Goal: Navigation & Orientation: Find specific page/section

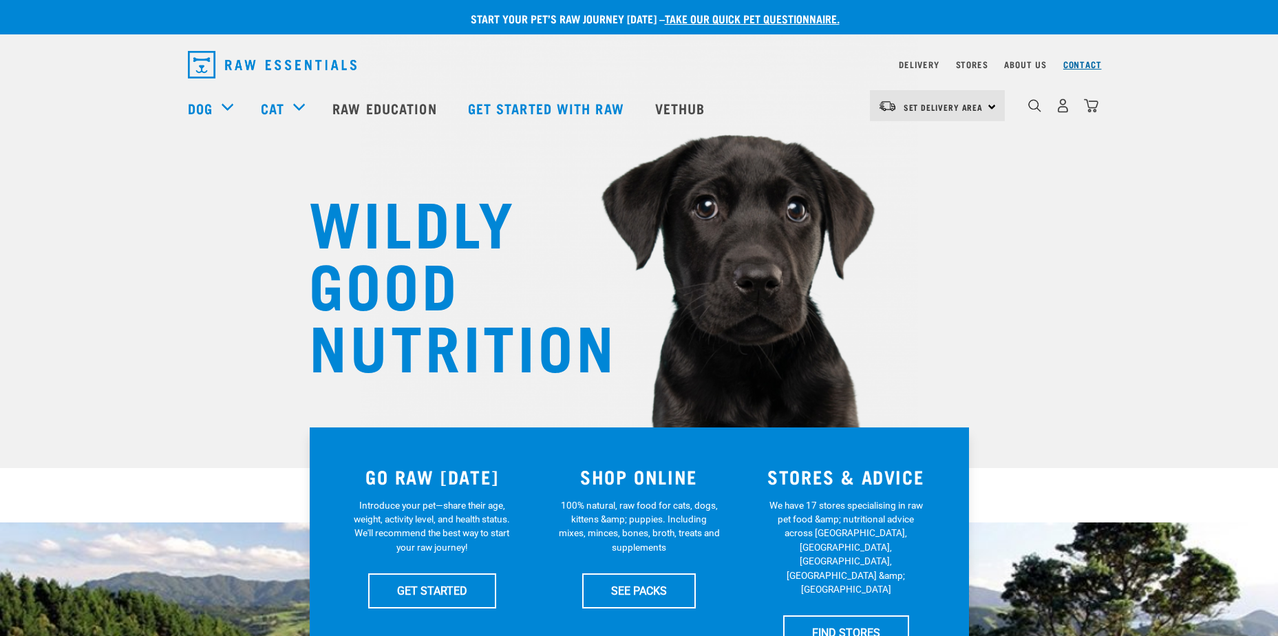
click at [1088, 62] on link "Contact" at bounding box center [1082, 64] width 39 height 5
click at [838, 615] on link "FIND STORES" at bounding box center [846, 632] width 126 height 34
click at [640, 588] on link "SEE PACKS" at bounding box center [639, 590] width 114 height 34
